Goal: Information Seeking & Learning: Check status

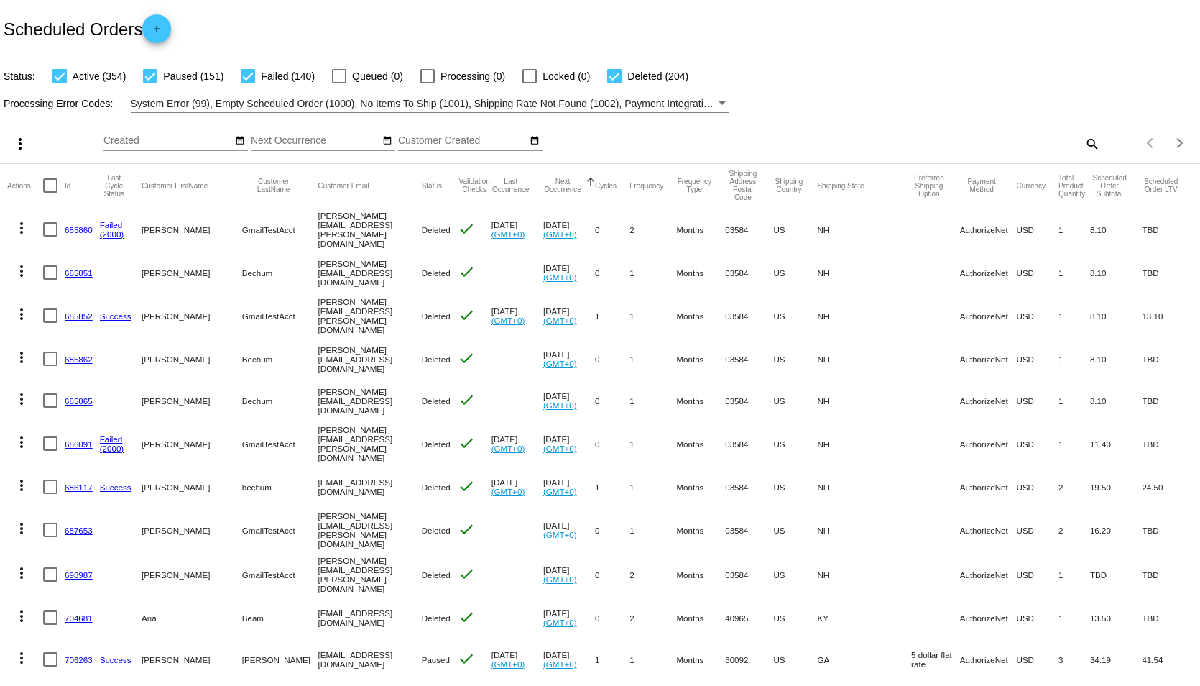
click at [977, 140] on div "search" at bounding box center [950, 143] width 299 height 22
click at [1083, 142] on mat-icon "search" at bounding box center [1091, 143] width 17 height 22
click at [1100, 141] on div "Items per page: 20 1 - 20 of 849" at bounding box center [1150, 143] width 100 height 40
click at [1083, 143] on mat-icon "search" at bounding box center [1091, 143] width 17 height 22
click at [948, 139] on input "Search" at bounding box center [950, 140] width 299 height 11
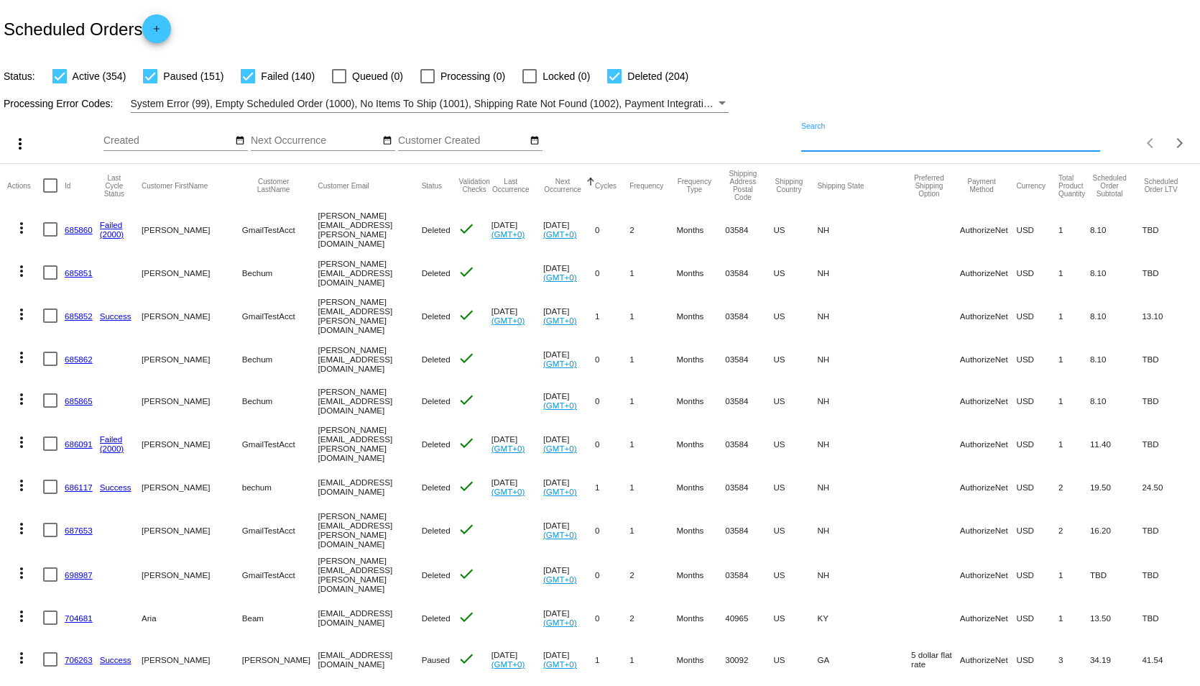
paste input "919535"
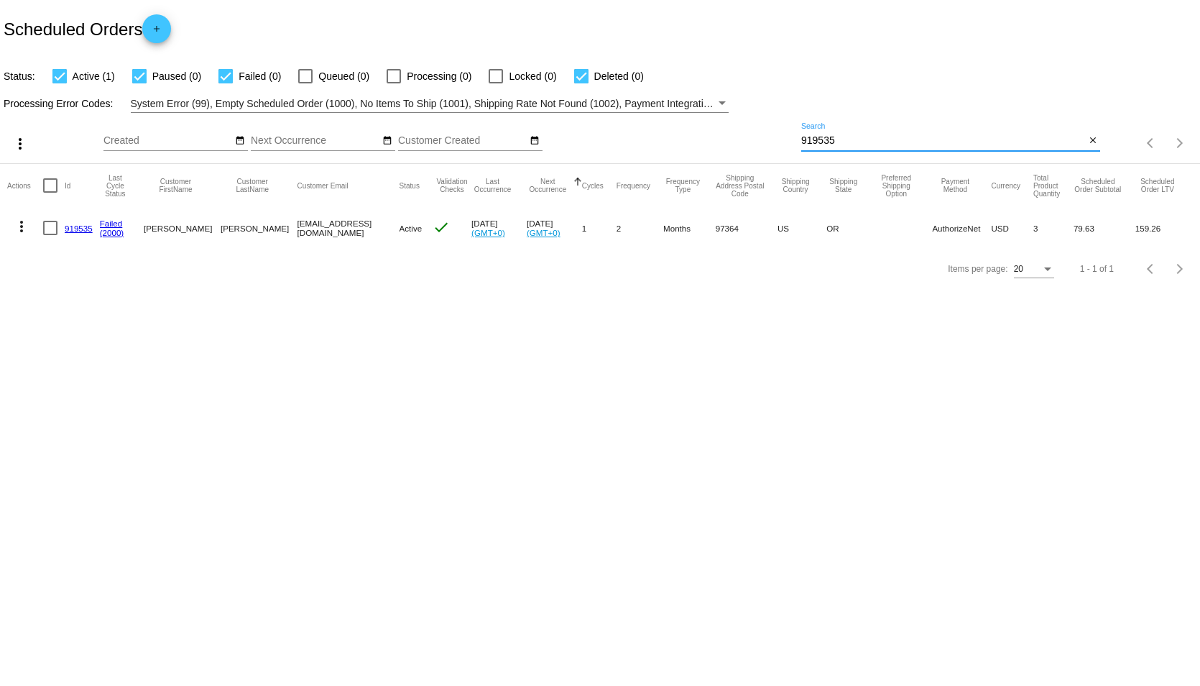
type input "919535"
click at [78, 224] on link "919535" at bounding box center [79, 228] width 28 height 9
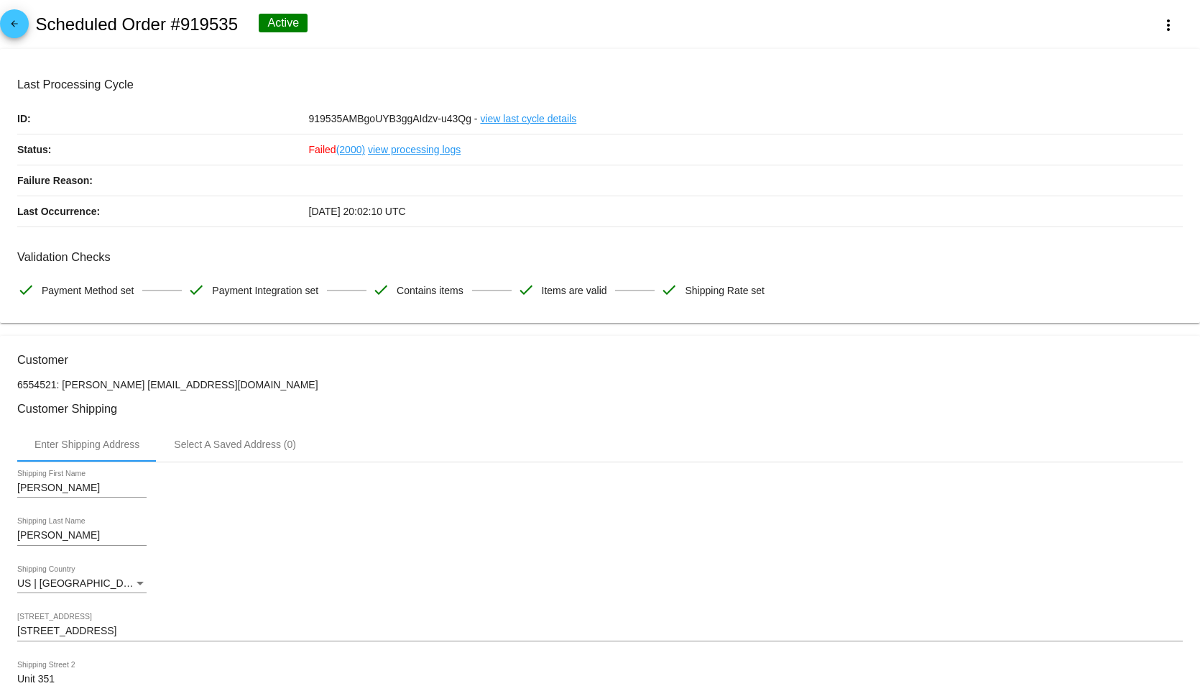
click at [425, 149] on link "view processing logs" at bounding box center [414, 149] width 93 height 30
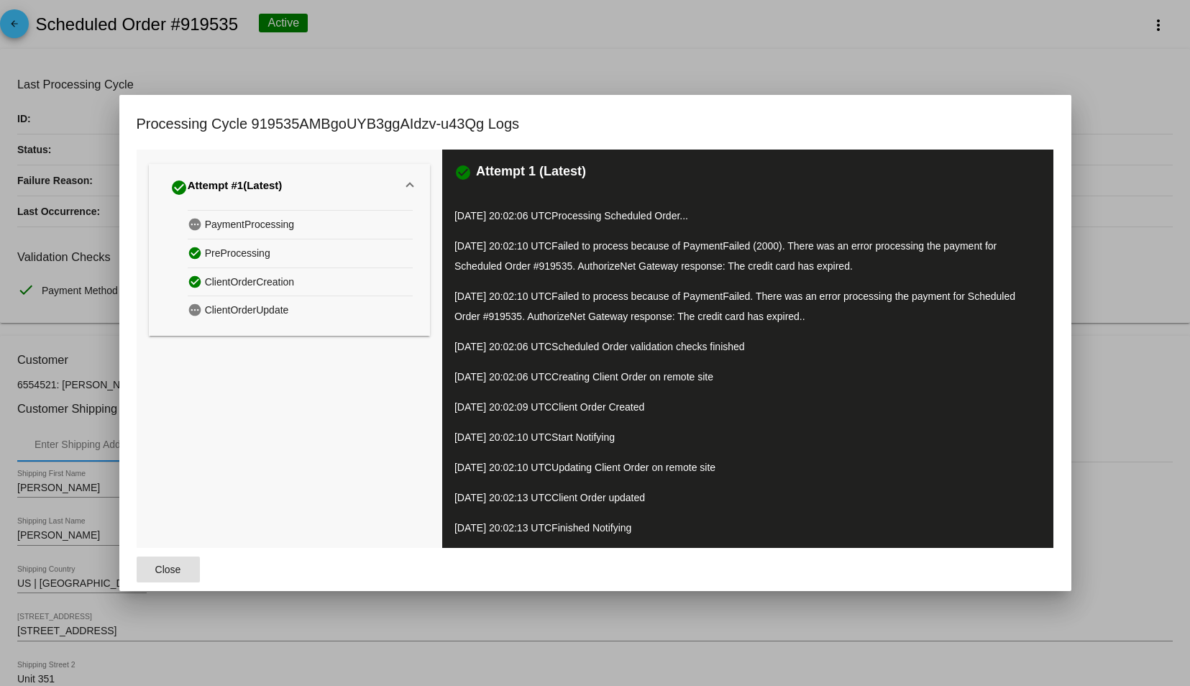
click at [688, 67] on div at bounding box center [595, 343] width 1190 height 686
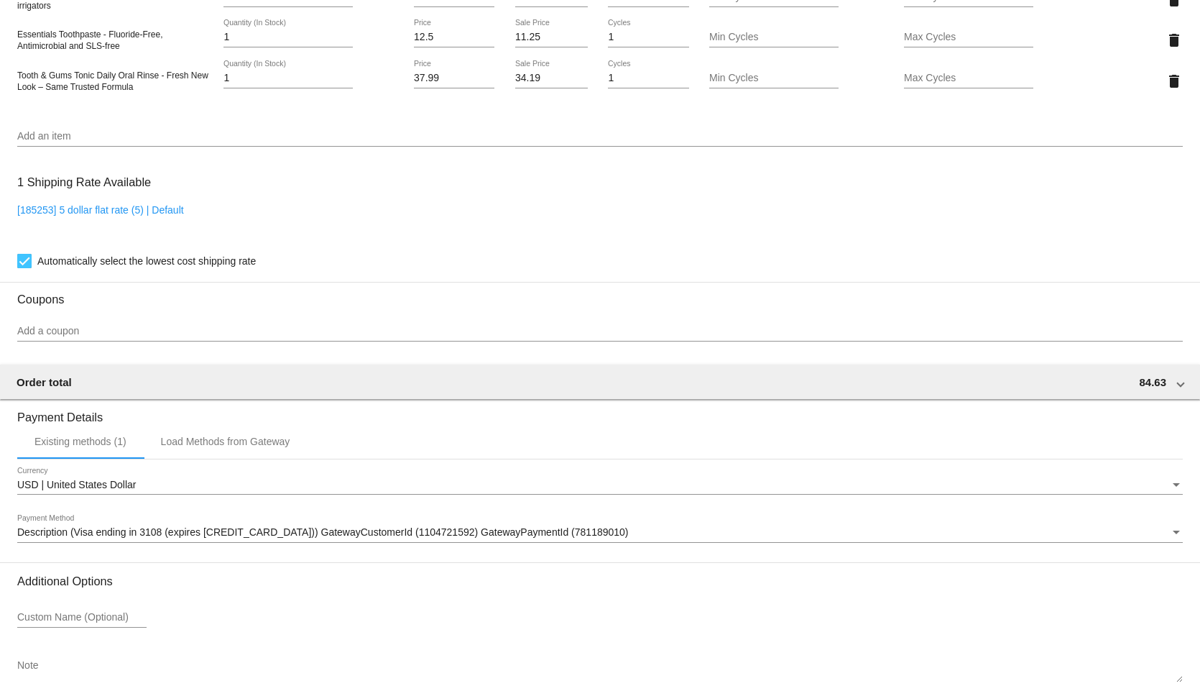
scroll to position [1179, 0]
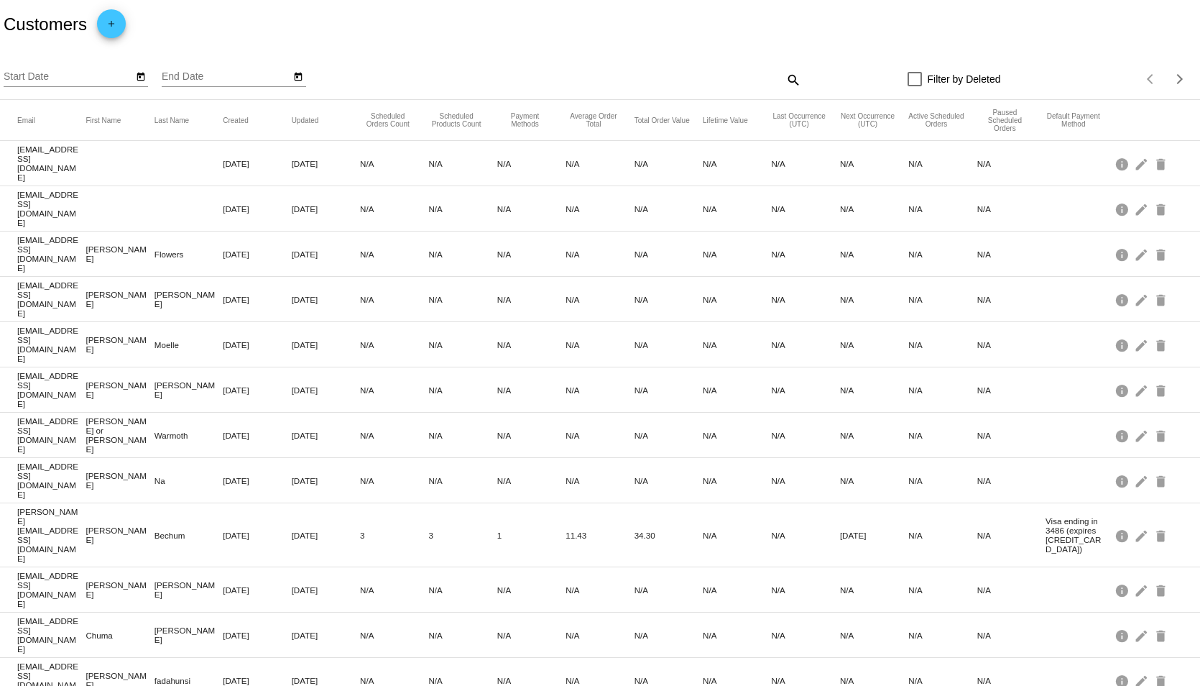
click at [787, 75] on mat-icon "search" at bounding box center [792, 79] width 17 height 22
click at [648, 78] on input "Search" at bounding box center [651, 76] width 299 height 11
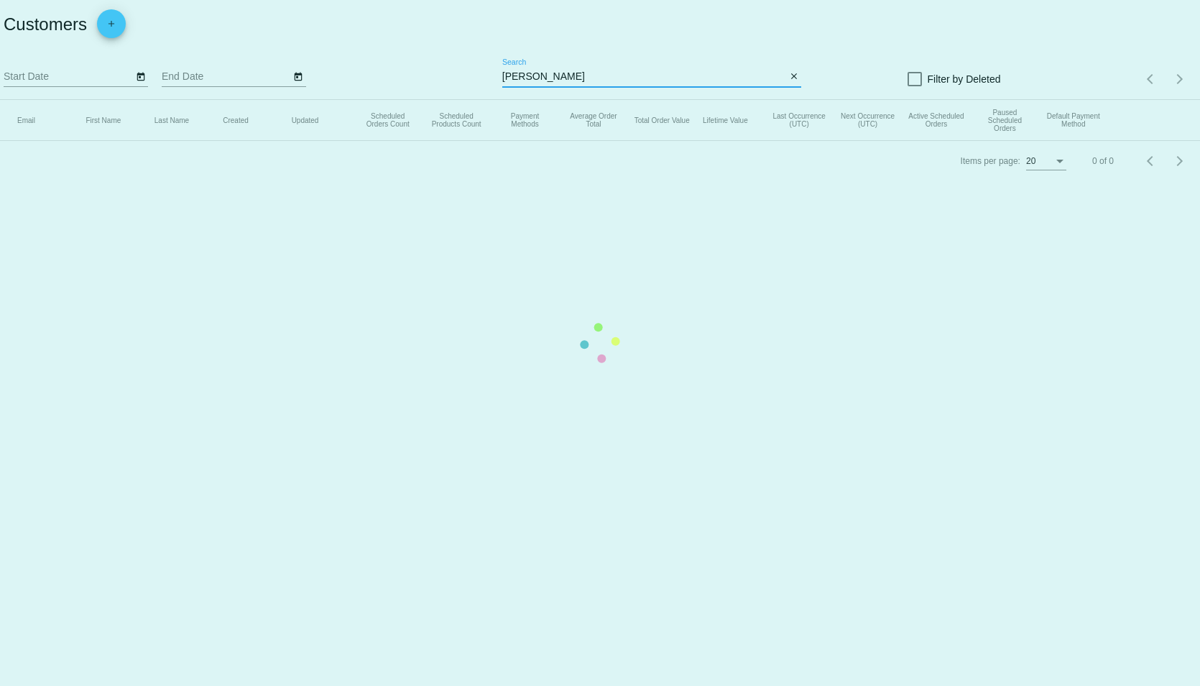
type input "[PERSON_NAME]"
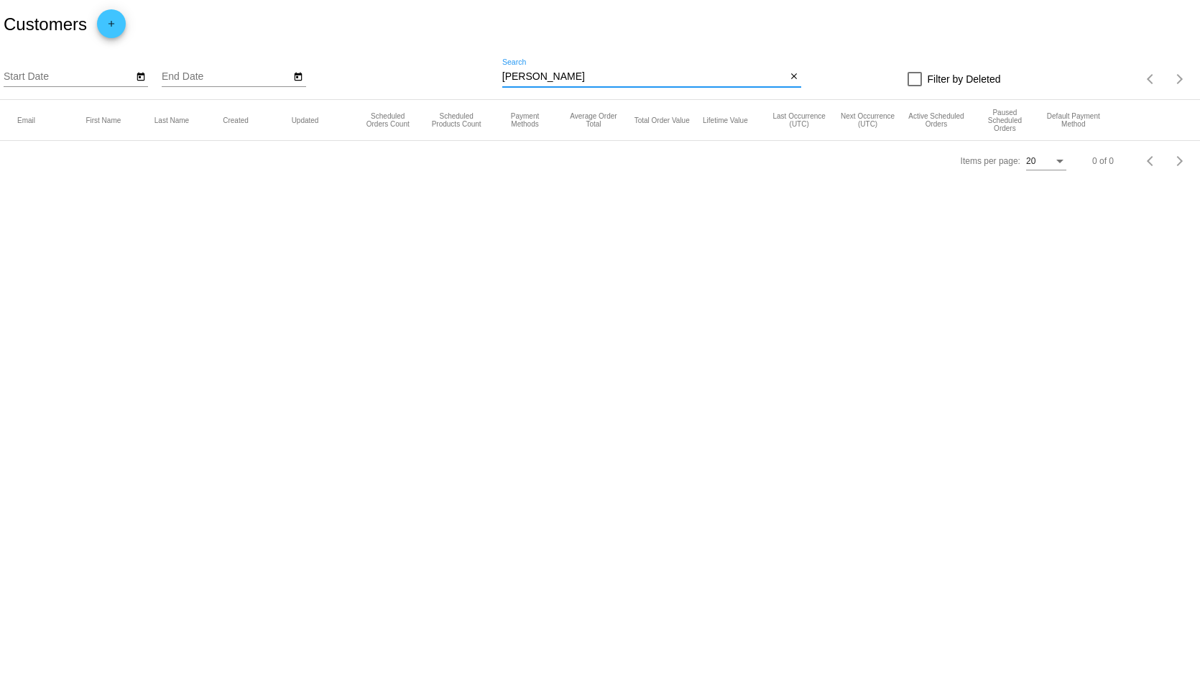
click at [793, 382] on body "Customers add Start Date End Date [PERSON_NAME] Search close Filter by Deleted …" at bounding box center [600, 343] width 1200 height 686
click at [792, 70] on button "close" at bounding box center [793, 77] width 15 height 15
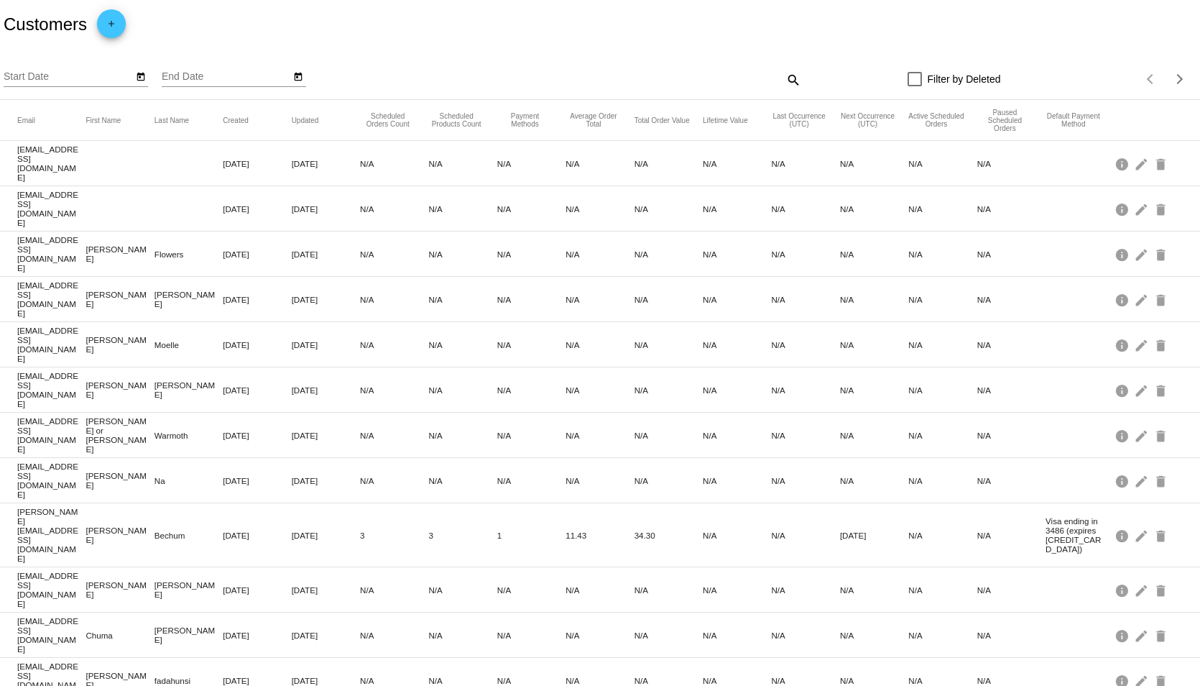
drag, startPoint x: 675, startPoint y: 76, endPoint x: 727, endPoint y: 37, distance: 65.7
click at [727, 37] on div "Customers add" at bounding box center [600, 24] width 1200 height 49
click at [784, 79] on mat-icon "search" at bounding box center [792, 79] width 17 height 22
paste input "bobnpdx33@yahoo.com"
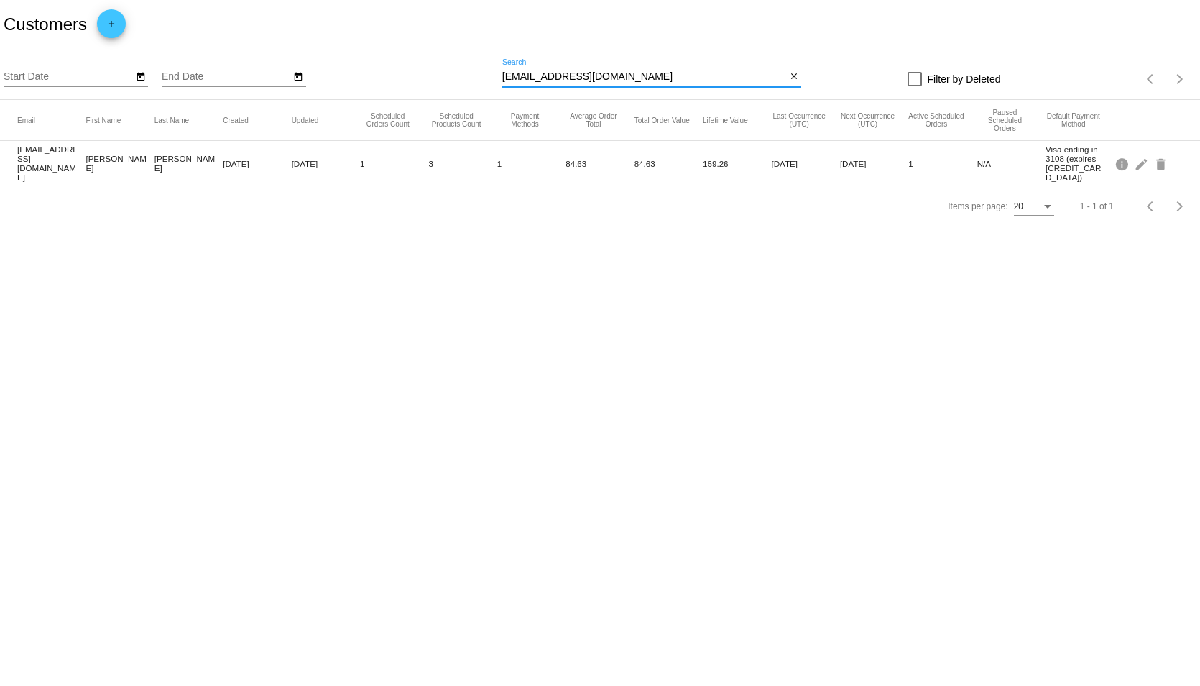
type input "bobnpdx33@yahoo.com"
click at [47, 159] on mat-cell "bobnpdx33@yahoo.com" at bounding box center [51, 163] width 68 height 45
click at [602, 16] on div "Customers add" at bounding box center [600, 24] width 1200 height 49
click at [781, 354] on body "Customers add Start Date End Date bobnpdx33@yahoo.com Search close Filter by De…" at bounding box center [600, 343] width 1200 height 686
click at [1019, 17] on div "Customers add" at bounding box center [600, 24] width 1200 height 49
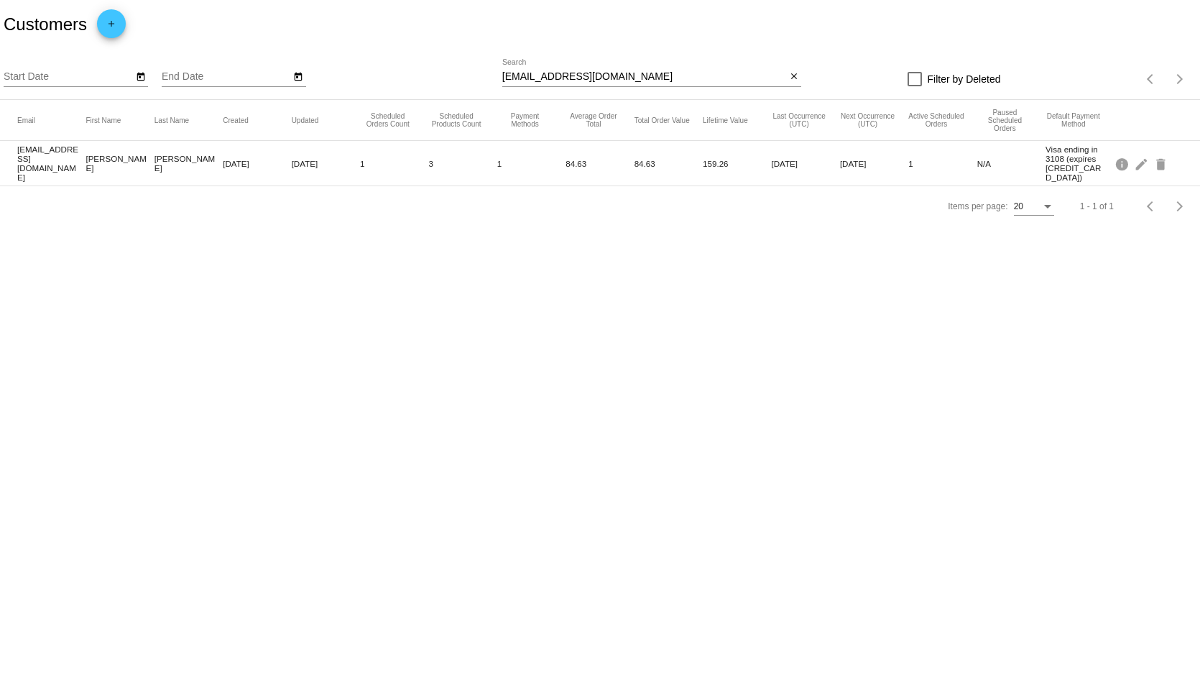
click at [1022, 10] on div "Customers add" at bounding box center [600, 24] width 1200 height 49
click at [632, 374] on body "Customers add Start Date End Date bobnpdx33@yahoo.com Search close Filter by De…" at bounding box center [600, 343] width 1200 height 686
click at [487, 13] on div "Customers add" at bounding box center [600, 24] width 1200 height 49
click at [666, 339] on body "Customers add Start Date End Date bobnpdx33@yahoo.com Search close Filter by De…" at bounding box center [600, 343] width 1200 height 686
click at [406, 404] on body "Customers add Start Date End Date bobnpdx33@yahoo.com Search close Filter by De…" at bounding box center [600, 343] width 1200 height 686
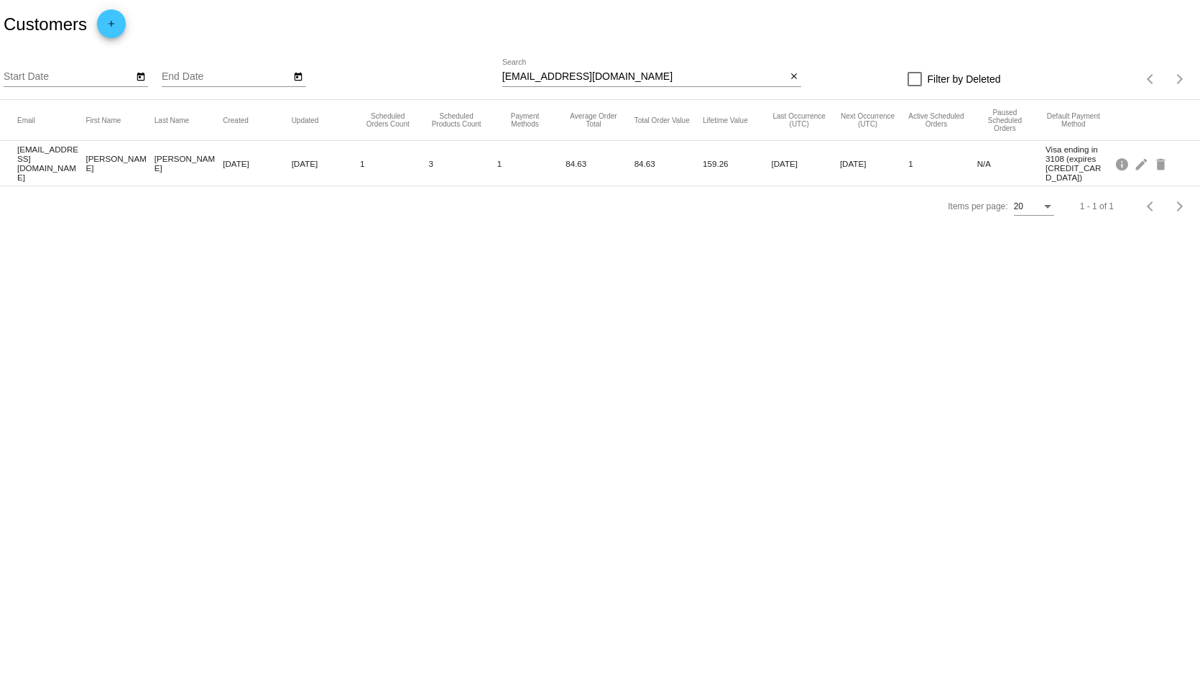
click at [484, 9] on div "Customers add" at bounding box center [600, 24] width 1200 height 49
click at [507, 11] on div "Customers add" at bounding box center [600, 24] width 1200 height 49
